Goal: Find contact information: Find contact information

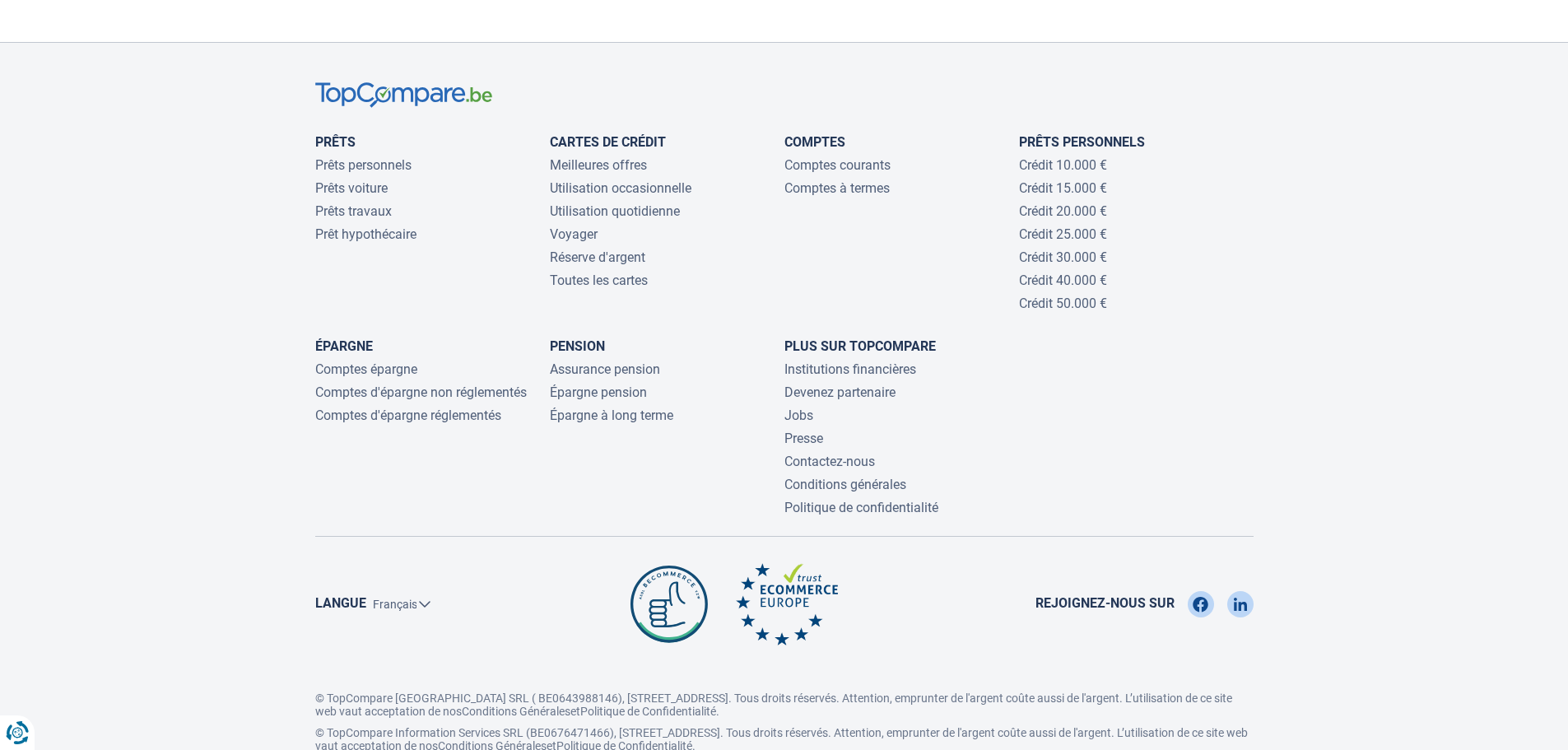
scroll to position [3592, 0]
click at [799, 407] on link "Jobs" at bounding box center [798, 415] width 29 height 16
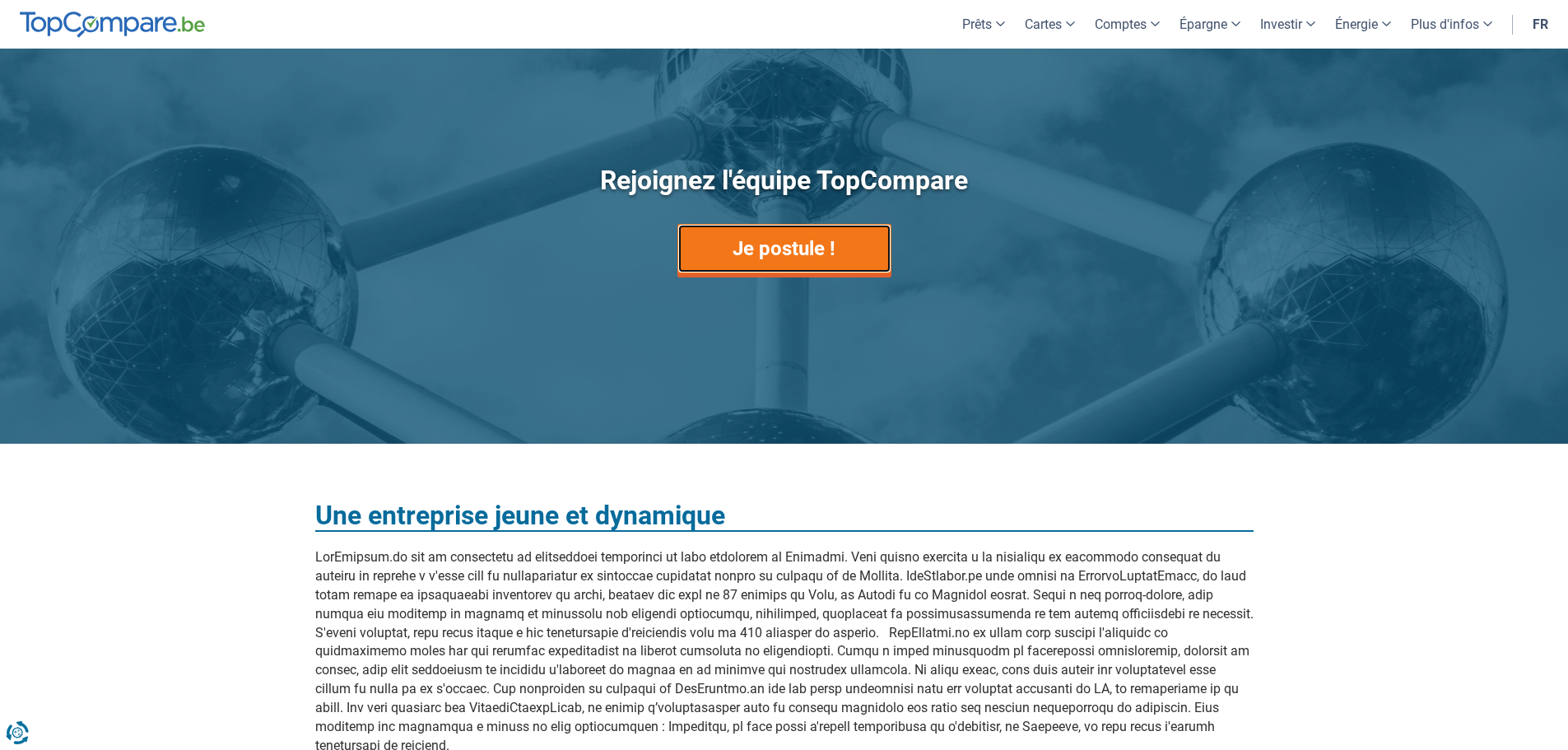
drag, startPoint x: 761, startPoint y: 253, endPoint x: 742, endPoint y: 260, distance: 20.2
click at [761, 253] on link "Je postule !" at bounding box center [784, 248] width 214 height 50
